Goal: Task Accomplishment & Management: Use online tool/utility

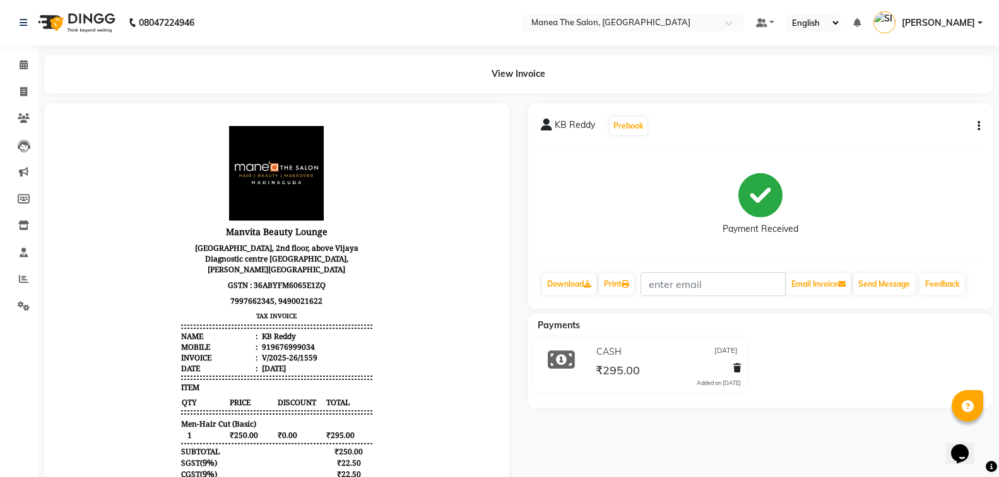
click at [975, 127] on button "button" at bounding box center [976, 126] width 8 height 13
click at [858, 144] on div "Edit Invoice" at bounding box center [893, 142] width 129 height 16
select select "service"
